Goal: Register for event/course

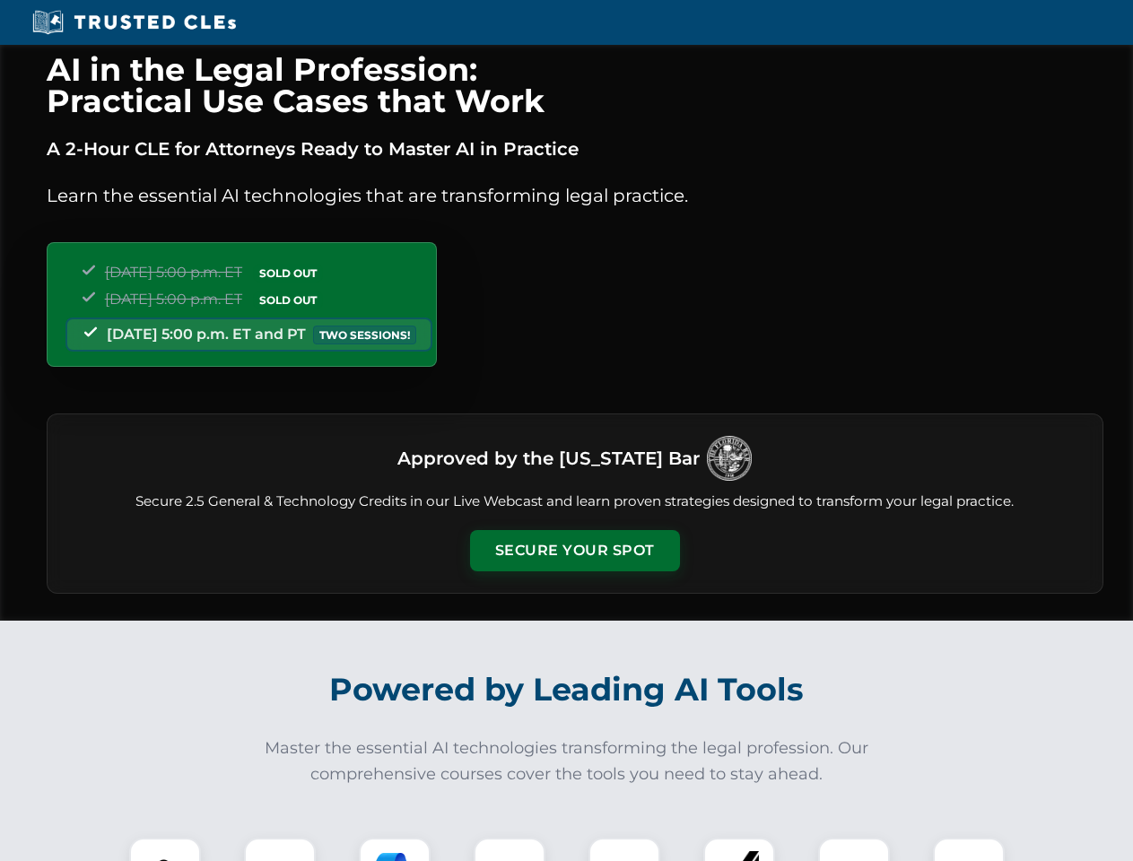
click at [574, 551] on button "Secure Your Spot" at bounding box center [575, 550] width 210 height 41
click at [165, 850] on img at bounding box center [165, 874] width 52 height 52
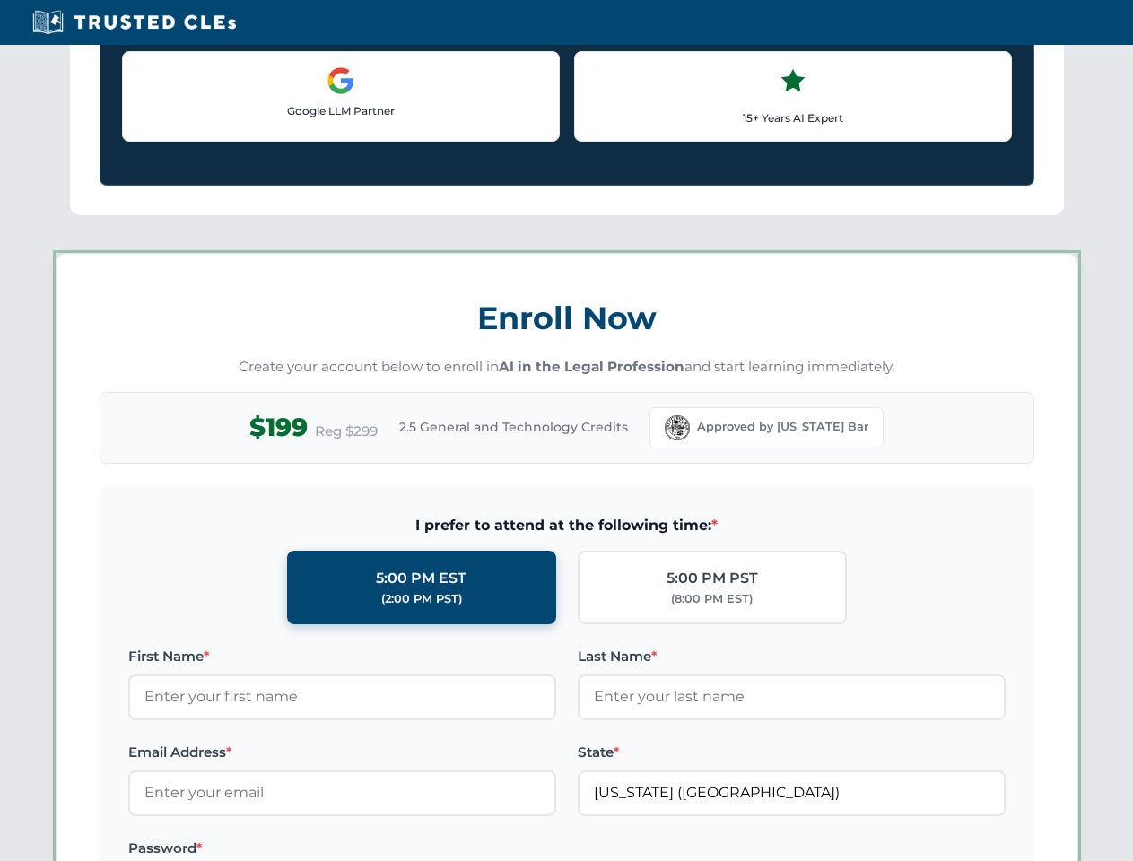
click at [510, 850] on label "Password *" at bounding box center [342, 849] width 428 height 22
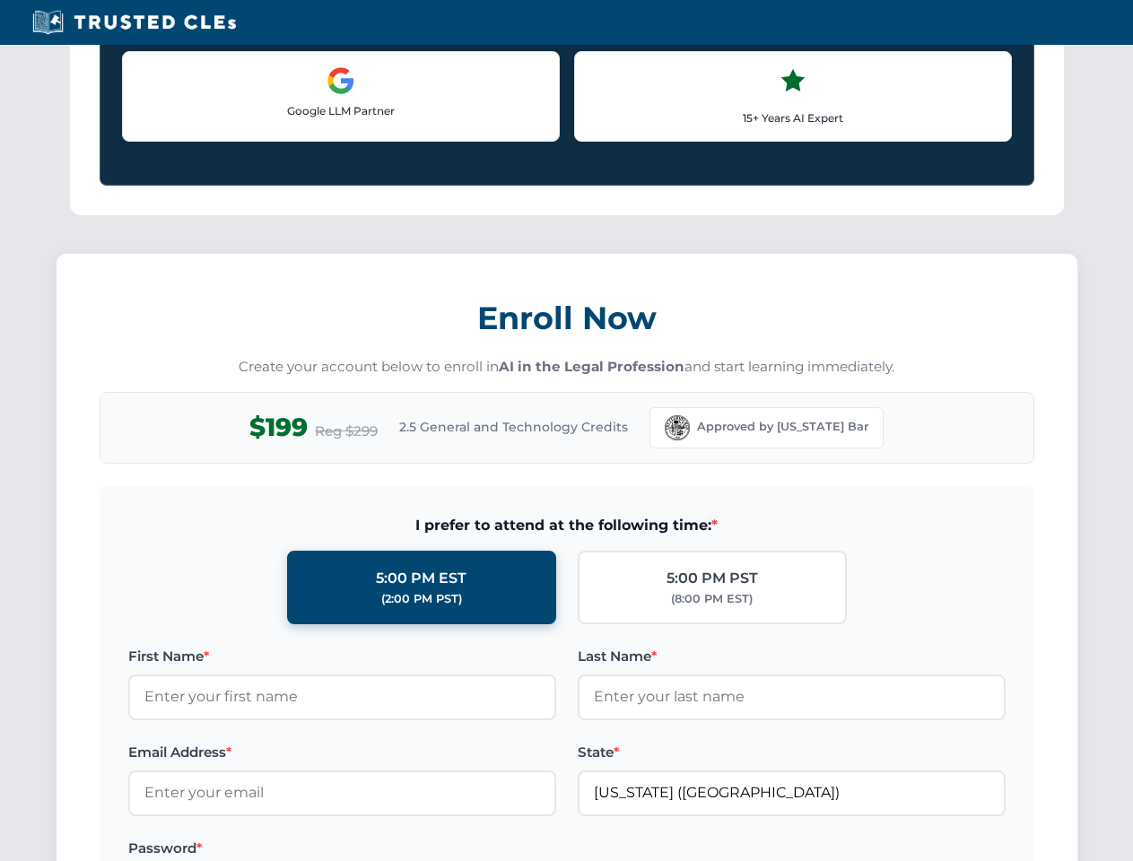
scroll to position [1761, 0]
